Goal: Check status: Check status

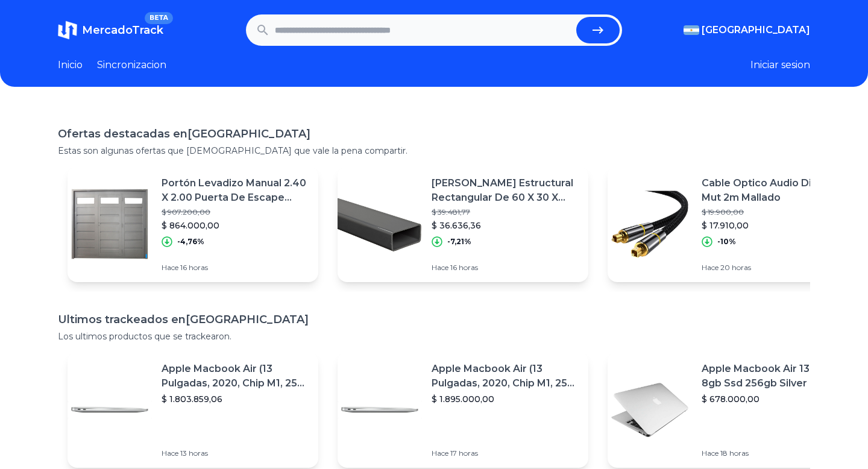
click at [313, 31] on input "text" at bounding box center [423, 30] width 297 height 27
type input "****"
click at [576, 17] on button "submit" at bounding box center [597, 30] width 43 height 27
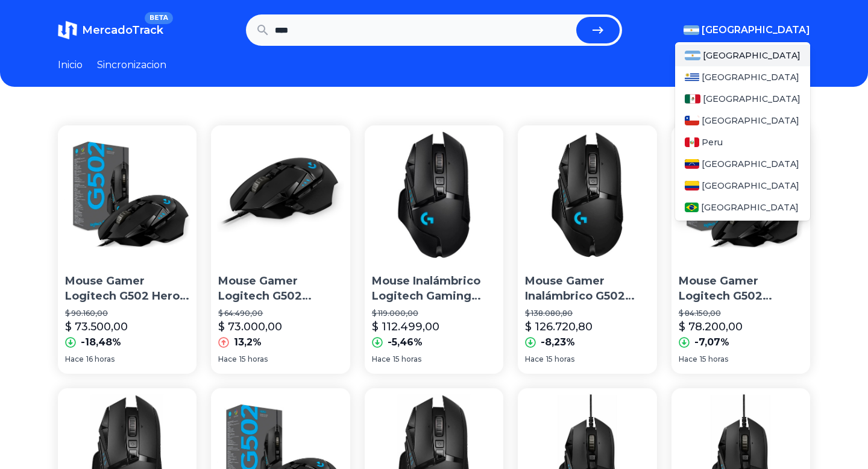
click at [699, 33] on img "button" at bounding box center [692, 30] width 16 height 10
click at [716, 103] on span "[GEOGRAPHIC_DATA]" at bounding box center [752, 99] width 98 height 12
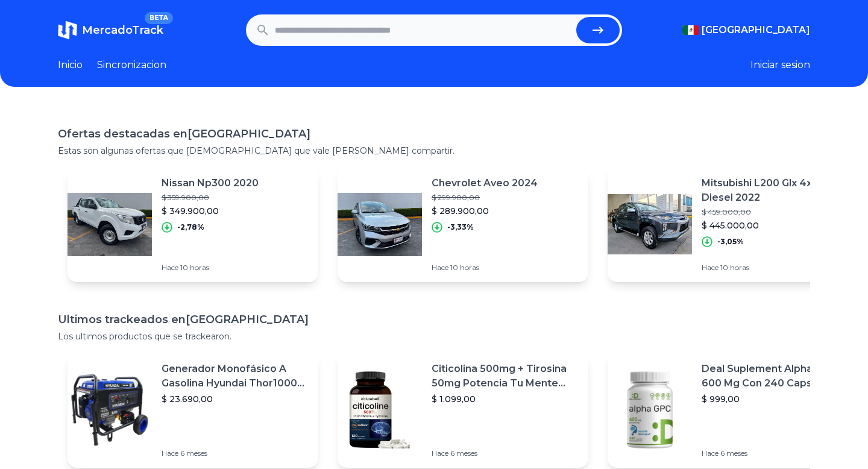
click at [388, 26] on input "text" at bounding box center [423, 30] width 297 height 27
type input "****"
click at [576, 17] on button "submit" at bounding box center [597, 30] width 43 height 27
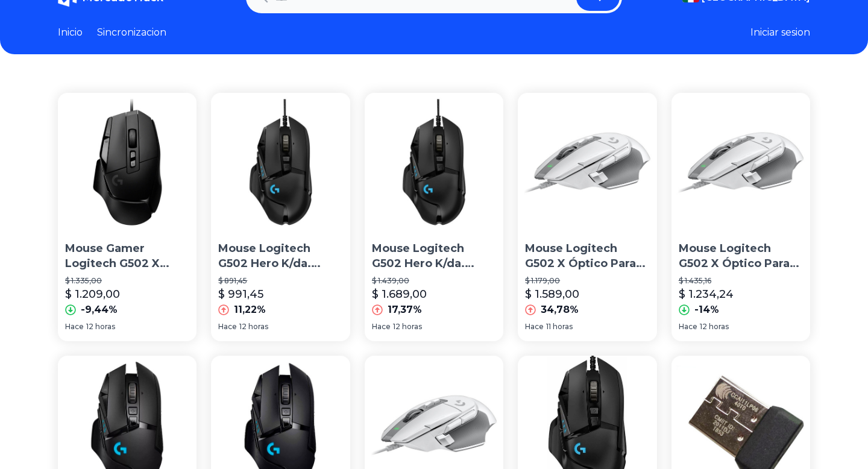
scroll to position [39, 0]
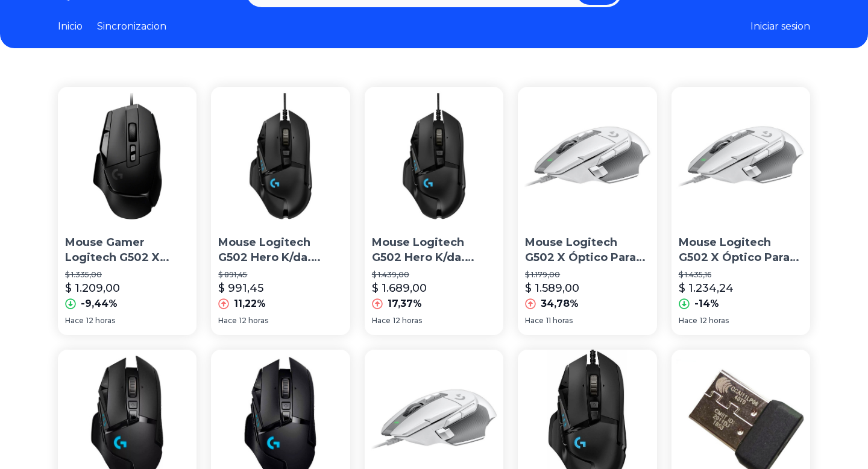
click at [301, 180] on img at bounding box center [280, 156] width 139 height 139
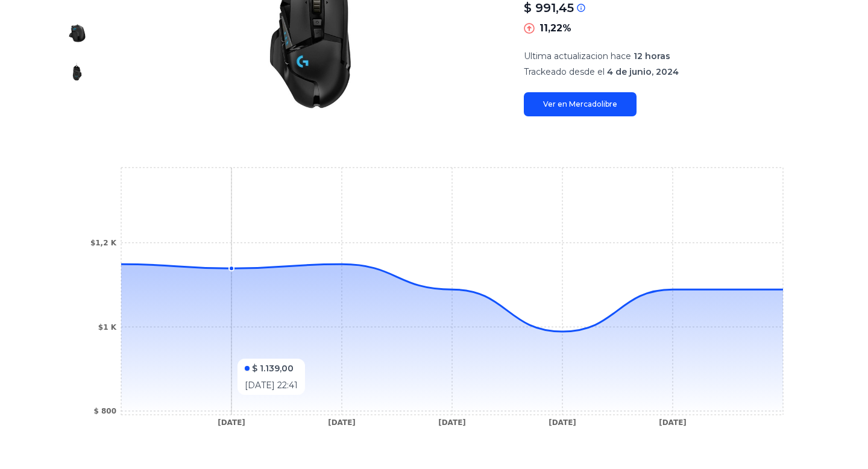
scroll to position [73, 0]
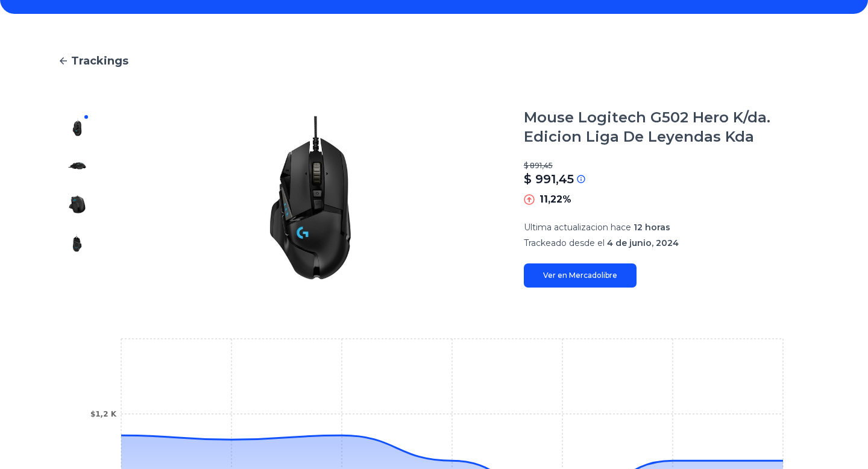
click at [605, 276] on link "Ver en Mercadolibre" at bounding box center [580, 275] width 113 height 24
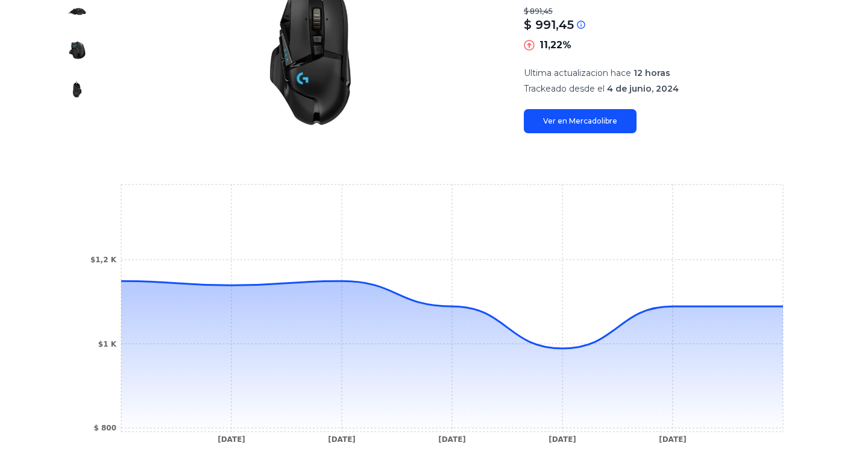
scroll to position [0, 0]
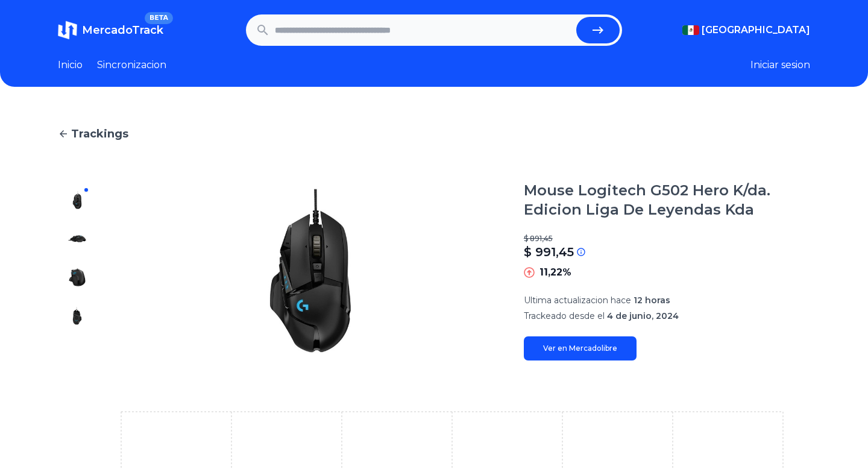
click at [58, 131] on icon at bounding box center [63, 133] width 11 height 11
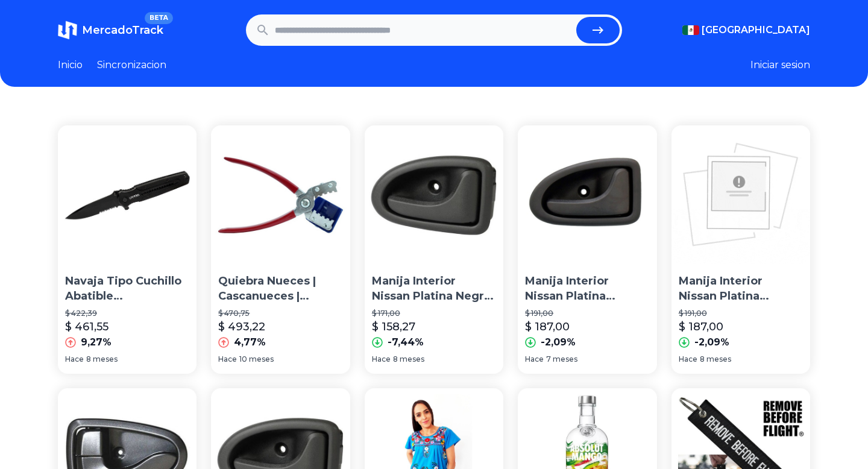
click at [371, 18] on input "text" at bounding box center [423, 30] width 297 height 27
paste input "**********"
type input "**********"
click at [576, 17] on button "submit" at bounding box center [597, 30] width 43 height 27
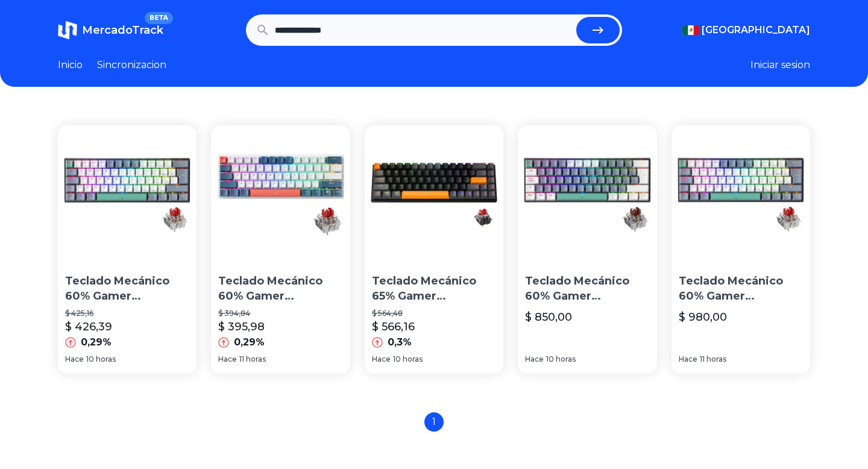
click at [281, 264] on img at bounding box center [280, 194] width 139 height 139
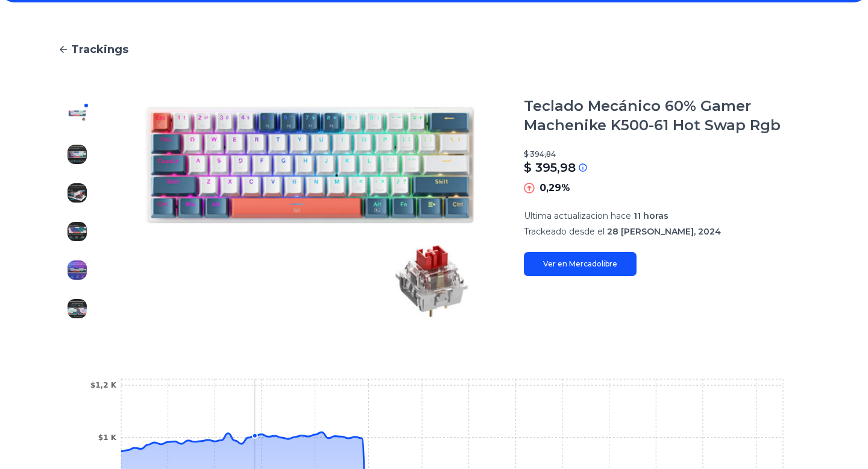
scroll to position [54, 0]
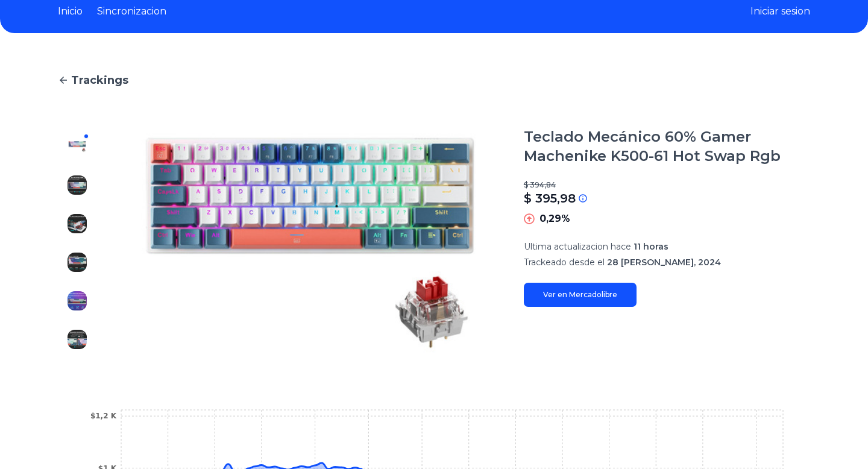
click at [60, 77] on icon at bounding box center [63, 80] width 11 height 11
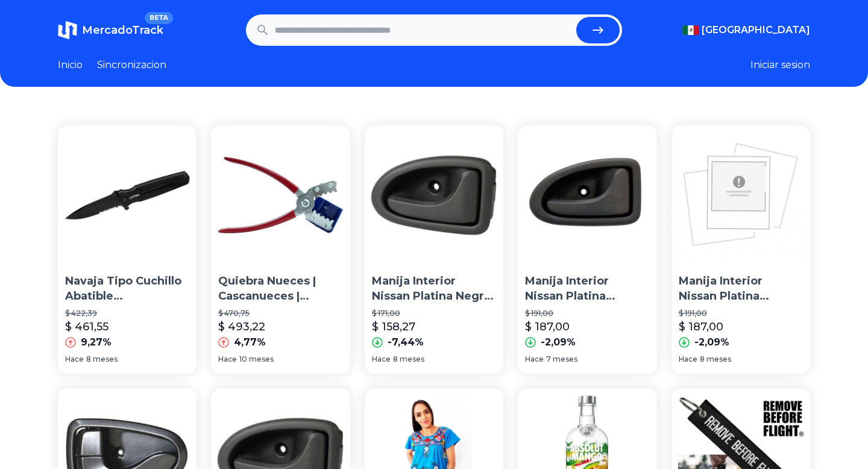
click at [321, 37] on input "text" at bounding box center [423, 30] width 297 height 27
paste input "**********"
type input "**********"
click at [576, 17] on button "submit" at bounding box center [597, 30] width 43 height 27
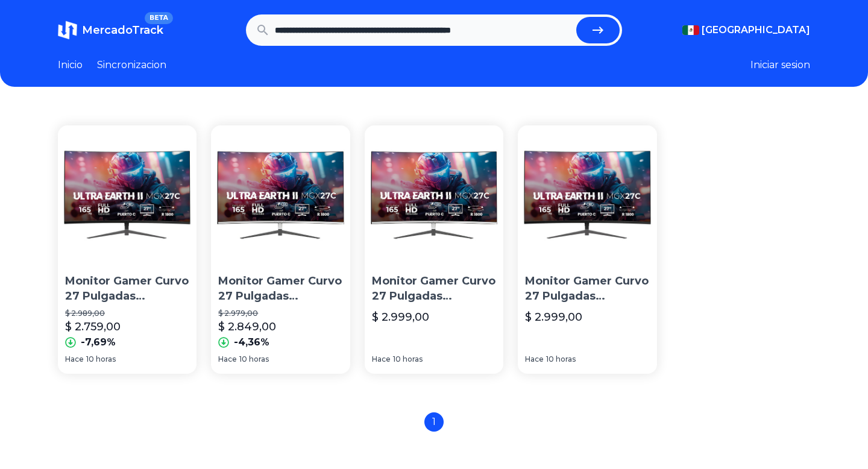
click at [119, 257] on img at bounding box center [127, 194] width 139 height 139
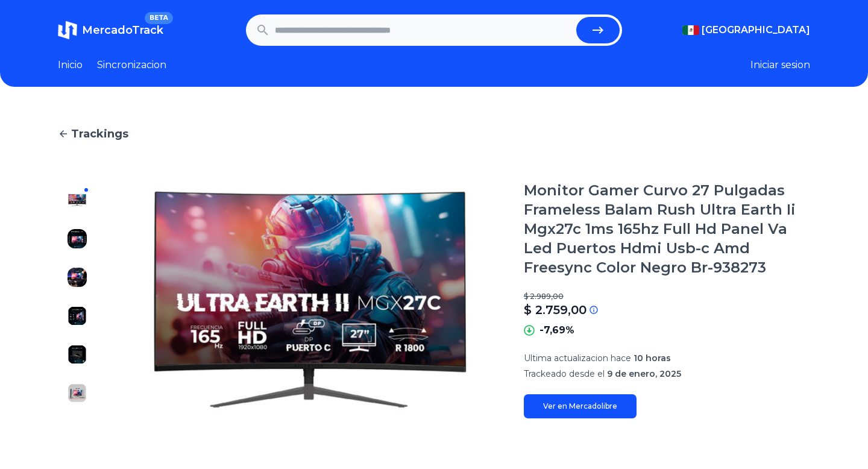
scroll to position [401, 0]
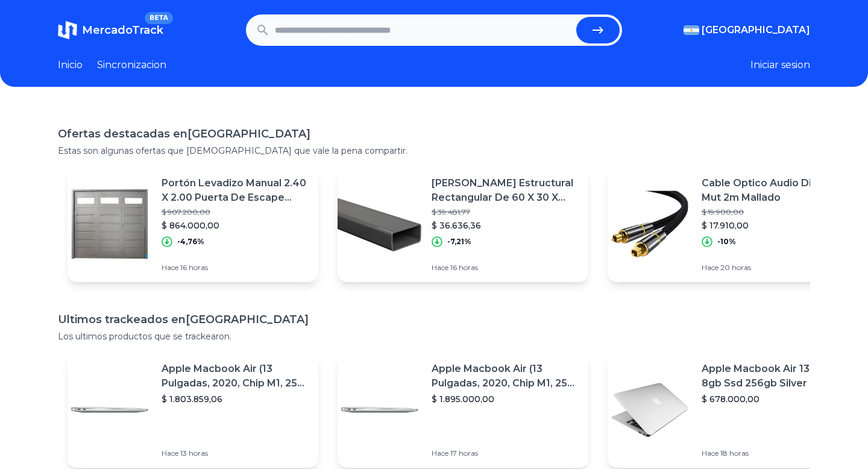
click at [374, 35] on input "text" at bounding box center [423, 30] width 297 height 27
type input "****"
click at [576, 17] on button "submit" at bounding box center [597, 30] width 43 height 27
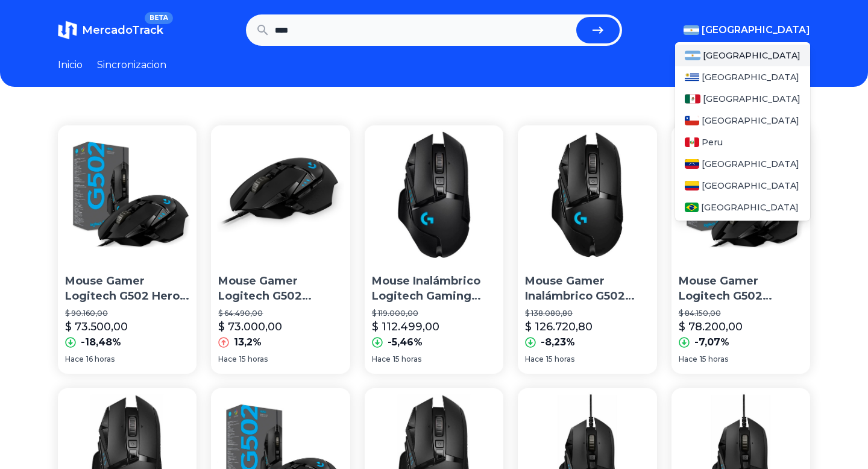
click at [778, 36] on span "[GEOGRAPHIC_DATA]" at bounding box center [756, 30] width 109 height 14
click at [736, 96] on div "[GEOGRAPHIC_DATA]" at bounding box center [742, 99] width 135 height 22
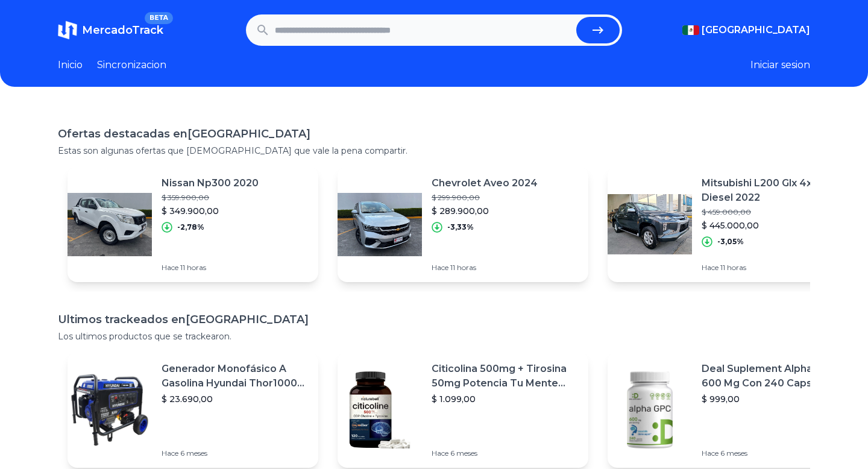
click at [403, 25] on input "text" at bounding box center [423, 30] width 297 height 27
type input "****"
click at [576, 17] on button "submit" at bounding box center [597, 30] width 43 height 27
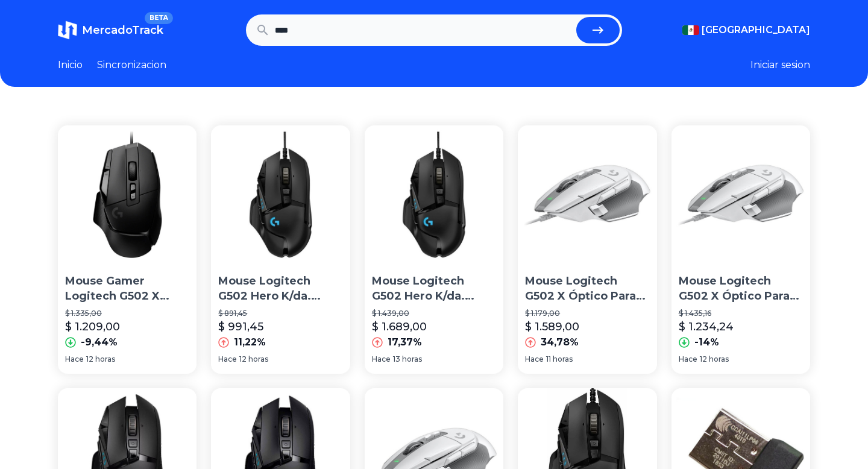
click at [282, 224] on img at bounding box center [280, 194] width 139 height 139
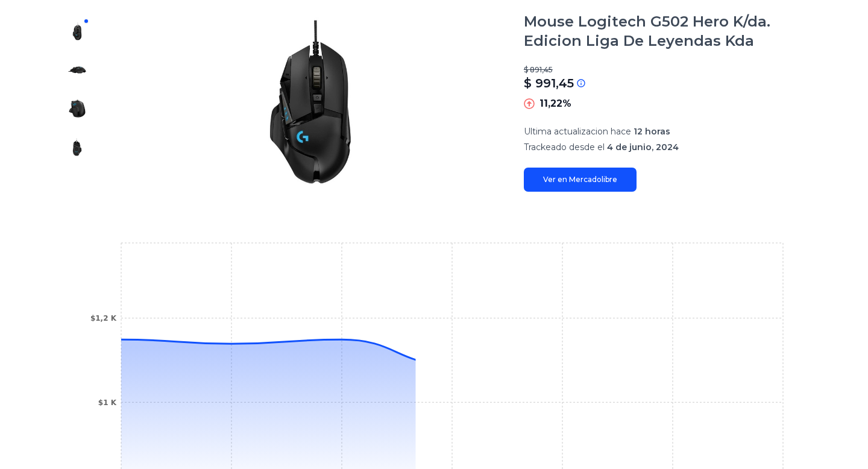
scroll to position [365, 0]
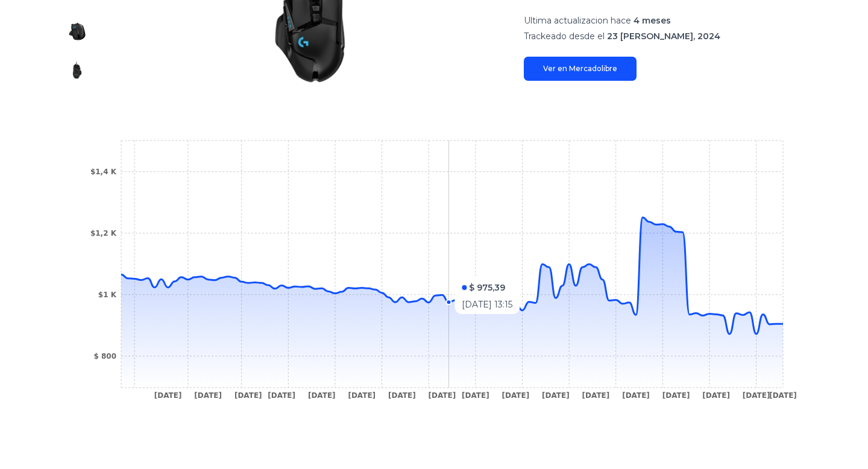
scroll to position [340, 0]
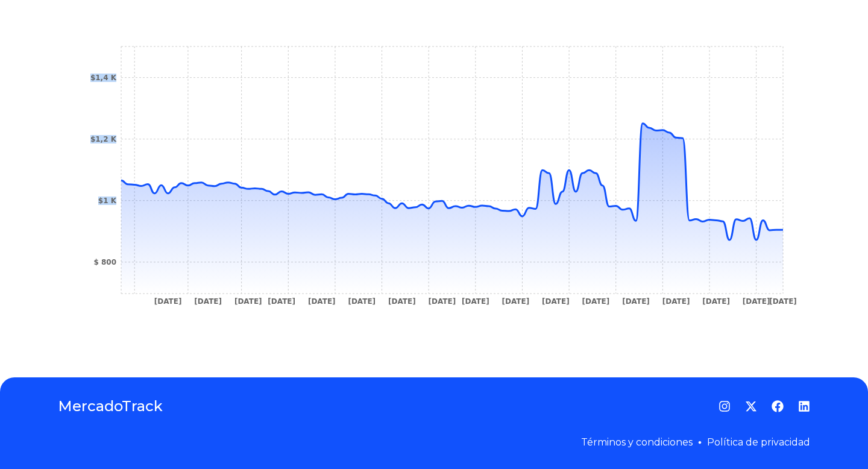
drag, startPoint x: 213, startPoint y: 195, endPoint x: 72, endPoint y: 183, distance: 142.1
click at [72, 183] on section "19 Dec 24 24 Dec 24 1 Jan 25 8 Jan 25 13 Jan 25 19 Jan 25 27 Jan 25 4 Feb 25 7 …" at bounding box center [434, 179] width 752 height 320
click at [343, 209] on icon at bounding box center [452, 209] width 662 height 170
click at [770, 298] on tspan "23 Sep 25" at bounding box center [783, 301] width 28 height 8
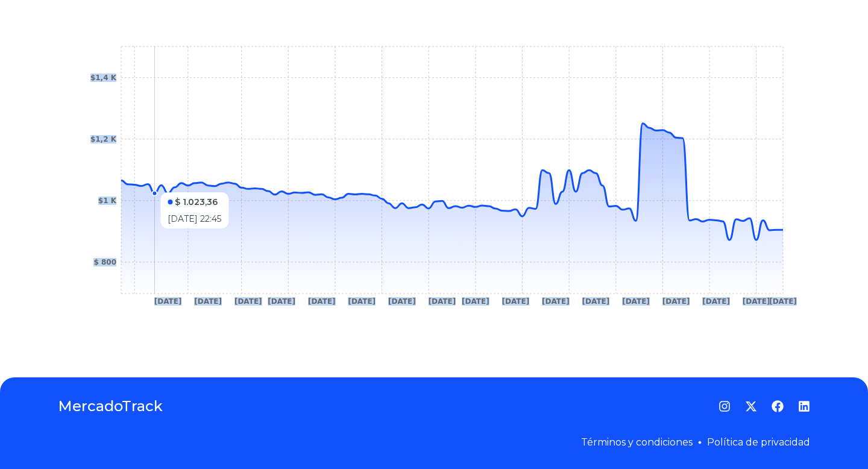
drag, startPoint x: 353, startPoint y: 213, endPoint x: 155, endPoint y: 186, distance: 199.5
click at [154, 186] on icon "19 Dec 24 24 Dec 24 1 Jan 25 8 Jan 25 13 Jan 25 19 Jan 25 27 Jan 25 4 Feb 25 7 …" at bounding box center [434, 178] width 704 height 271
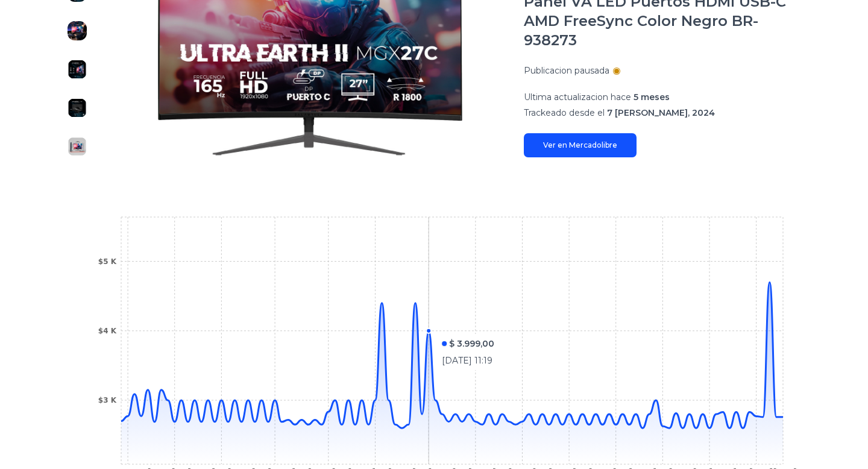
scroll to position [417, 0]
